Goal: Understand process/instructions

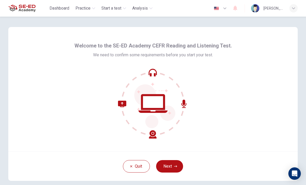
click at [174, 172] on button "Next" at bounding box center [169, 166] width 27 height 12
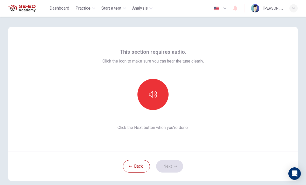
click at [172, 164] on div "Back Next" at bounding box center [152, 165] width 289 height 29
click at [156, 91] on icon "button" at bounding box center [153, 94] width 8 height 8
click at [144, 91] on button "button" at bounding box center [152, 94] width 31 height 31
click at [148, 92] on button "button" at bounding box center [152, 94] width 31 height 31
click at [172, 162] on button "Next" at bounding box center [169, 166] width 27 height 12
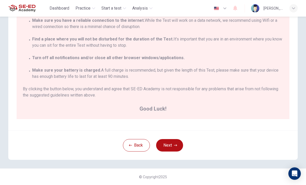
scroll to position [12, 0]
click at [171, 147] on button "Next" at bounding box center [169, 145] width 27 height 12
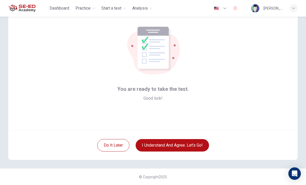
click at [196, 146] on button "I understand and agree. Let’s go!" at bounding box center [172, 145] width 73 height 12
click at [195, 147] on button "I understand and agree. Let’s go!" at bounding box center [172, 145] width 73 height 12
click at [194, 140] on button "I understand and agree. Let’s go!" at bounding box center [172, 145] width 73 height 12
click at [192, 144] on button "I understand and agree. Let’s go!" at bounding box center [172, 145] width 73 height 12
click at [154, 146] on button "I understand and agree. Let’s go!" at bounding box center [172, 145] width 73 height 12
